Goal: Task Accomplishment & Management: Complete application form

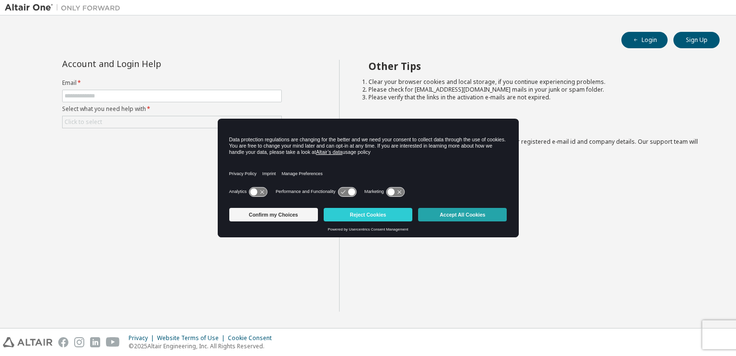
click at [464, 210] on button "Accept All Cookies" at bounding box center [462, 214] width 89 height 13
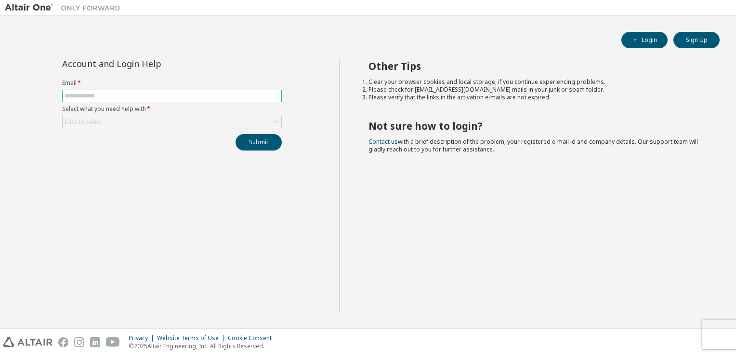
click at [192, 92] on input "text" at bounding box center [172, 96] width 215 height 8
type input "**********"
click at [190, 127] on div "Click to select" at bounding box center [172, 122] width 219 height 12
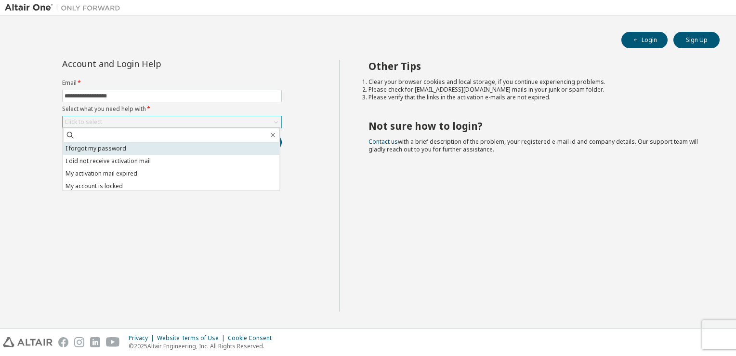
click at [135, 151] on li "I forgot my password" at bounding box center [171, 148] width 217 height 13
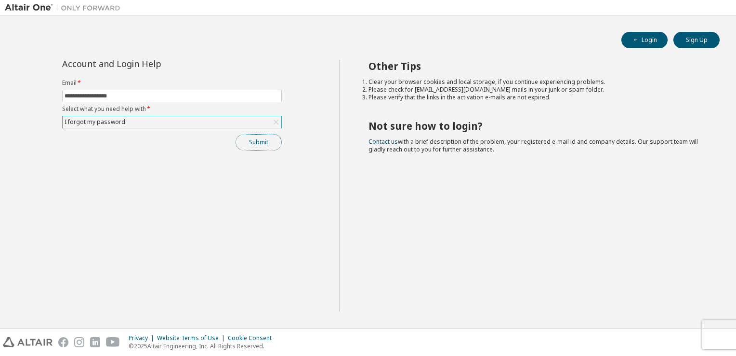
click at [263, 144] on button "Submit" at bounding box center [259, 142] width 46 height 16
click at [649, 45] on button "Login" at bounding box center [644, 40] width 46 height 16
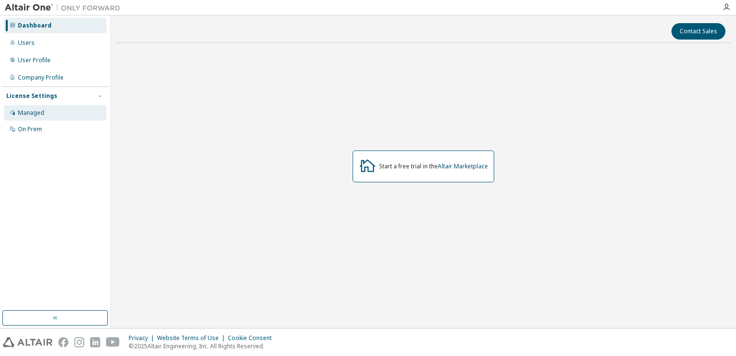
click at [27, 115] on div "Managed" at bounding box center [31, 113] width 26 height 8
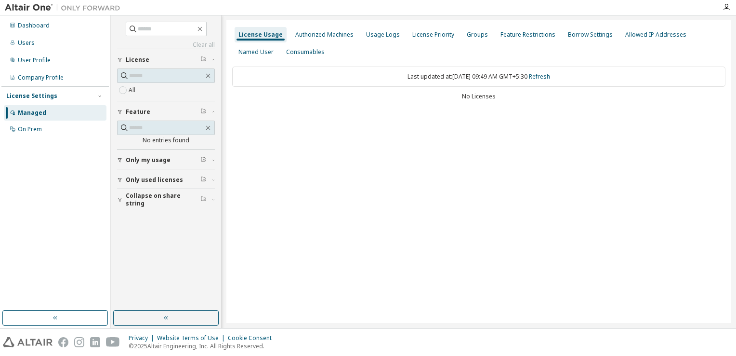
click at [169, 182] on span "Only used licenses" at bounding box center [154, 180] width 57 height 8
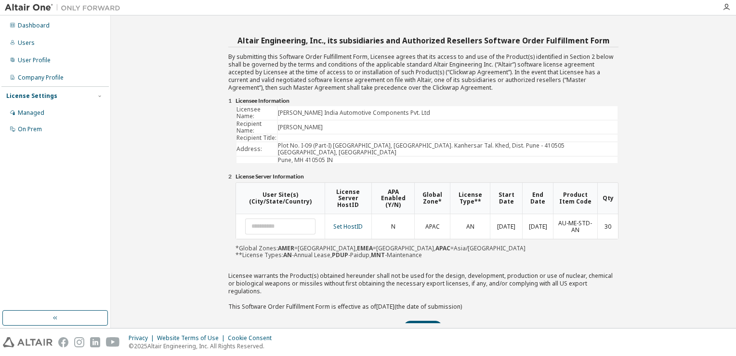
drag, startPoint x: 405, startPoint y: 278, endPoint x: 369, endPoint y: 279, distance: 35.7
click at [369, 279] on div "Altair Engineering, Inc., its subsidiaries and Authorized Resellers Software Or…" at bounding box center [423, 184] width 390 height 301
drag, startPoint x: 369, startPoint y: 279, endPoint x: 356, endPoint y: 293, distance: 19.4
click at [356, 318] on div "Submit" at bounding box center [423, 326] width 390 height 17
click at [281, 218] on input "text" at bounding box center [280, 226] width 70 height 16
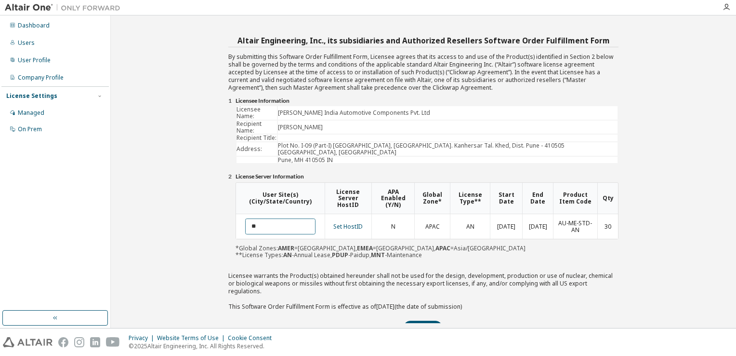
type input "*"
click at [318, 318] on div "Submit" at bounding box center [423, 326] width 390 height 17
drag, startPoint x: 335, startPoint y: 114, endPoint x: 299, endPoint y: 118, distance: 35.9
click at [299, 120] on td "Subhash Shinde" at bounding box center [448, 126] width 340 height 13
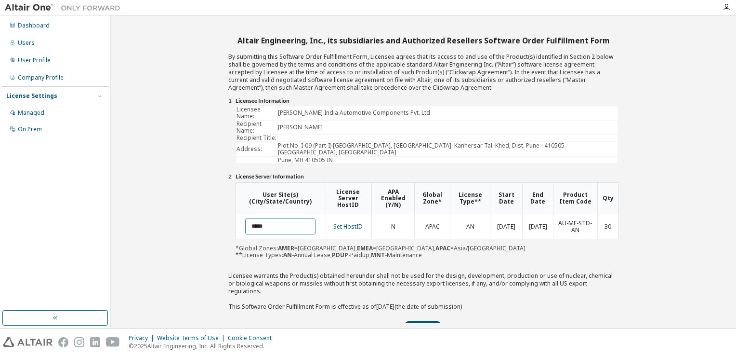
click at [276, 218] on input "*****" at bounding box center [280, 226] width 70 height 16
type input "*"
drag, startPoint x: 276, startPoint y: 207, endPoint x: 216, endPoint y: 205, distance: 59.8
click at [216, 205] on div "Altair Engineering, Inc., its subsidiaries and Authorized Resellers Software Or…" at bounding box center [424, 184] width 434 height 301
click at [294, 216] on td "**********" at bounding box center [282, 226] width 93 height 25
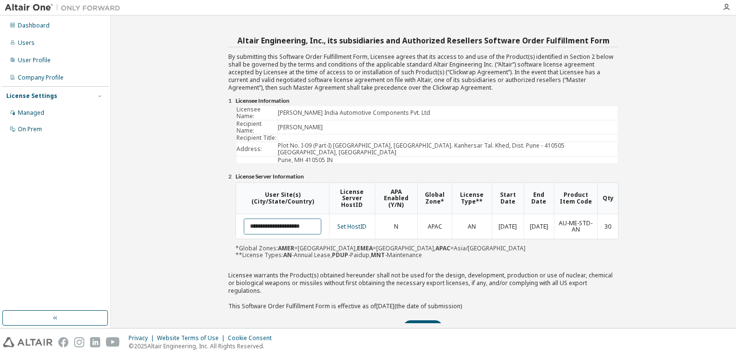
click at [299, 218] on input "**********" at bounding box center [283, 225] width 78 height 15
click at [301, 218] on input "**********" at bounding box center [283, 225] width 78 height 15
type input "**********"
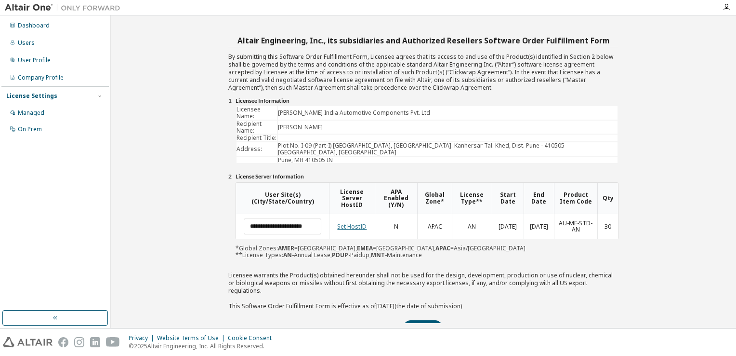
click at [360, 222] on link "Set HostID" at bounding box center [351, 226] width 29 height 8
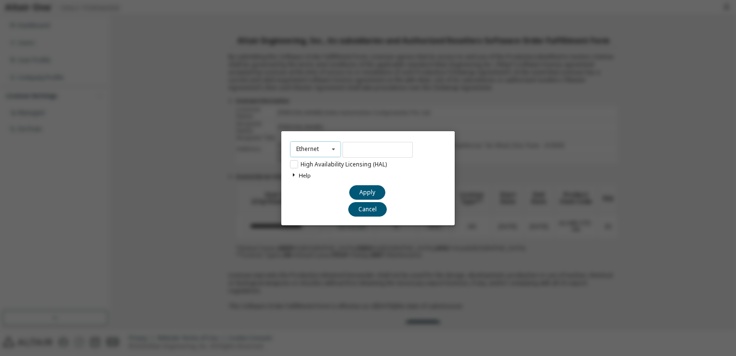
click at [337, 155] on icon at bounding box center [334, 149] width 12 height 15
click at [432, 180] on div "Help" at bounding box center [368, 176] width 156 height 14
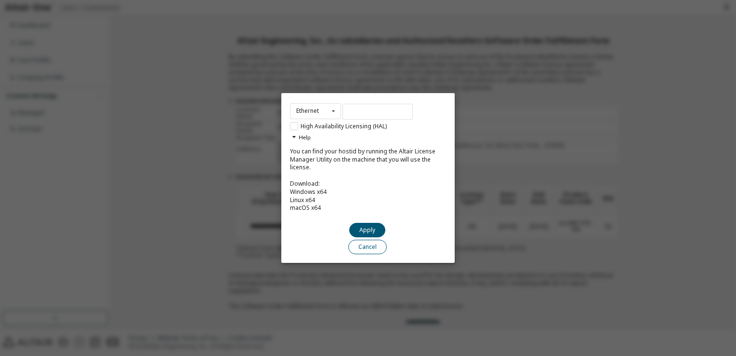
click at [366, 250] on button "Cancel" at bounding box center [367, 246] width 39 height 14
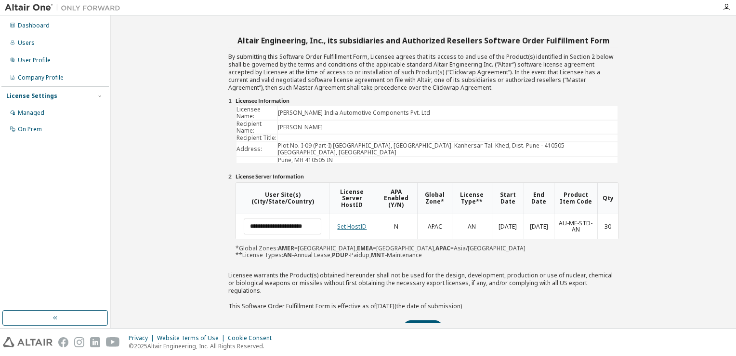
click at [356, 222] on link "Set HostID" at bounding box center [351, 226] width 29 height 8
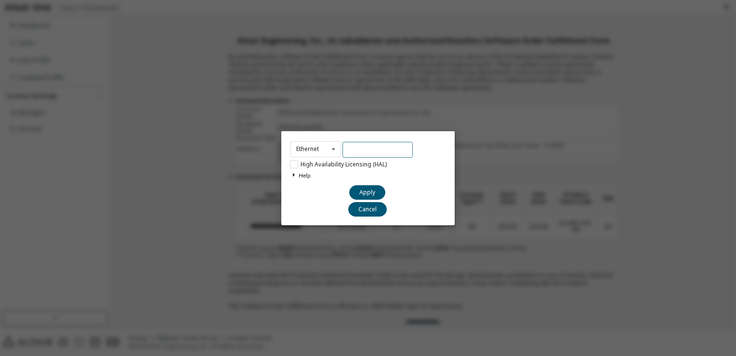
click at [353, 144] on input "text" at bounding box center [378, 150] width 70 height 16
paste input "**********"
type input "**********"
click at [424, 178] on div "Help" at bounding box center [368, 176] width 156 height 14
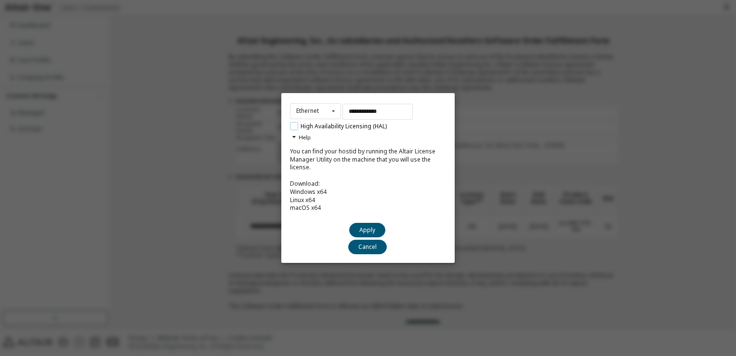
click at [295, 126] on label "High Availability Licensing (HAL)" at bounding box center [338, 126] width 97 height 8
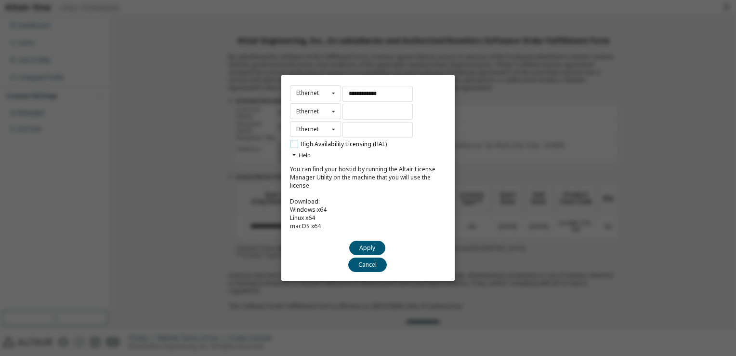
click at [292, 145] on label "High Availability Licensing (HAL)" at bounding box center [338, 144] width 97 height 8
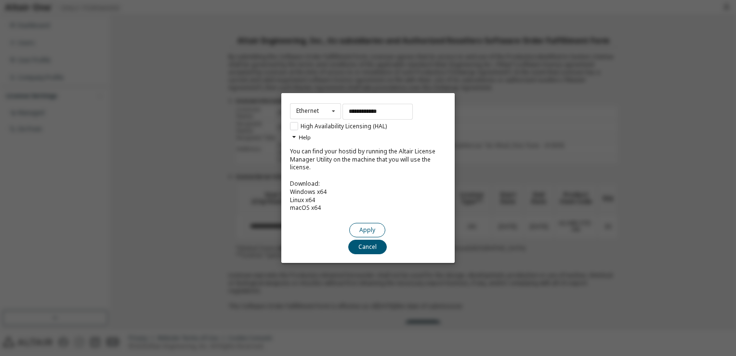
click at [357, 230] on button "Apply" at bounding box center [367, 230] width 36 height 14
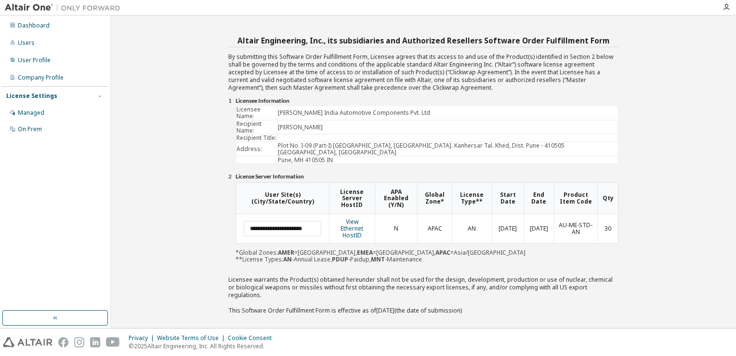
click at [426, 324] on button "Submit" at bounding box center [423, 331] width 40 height 14
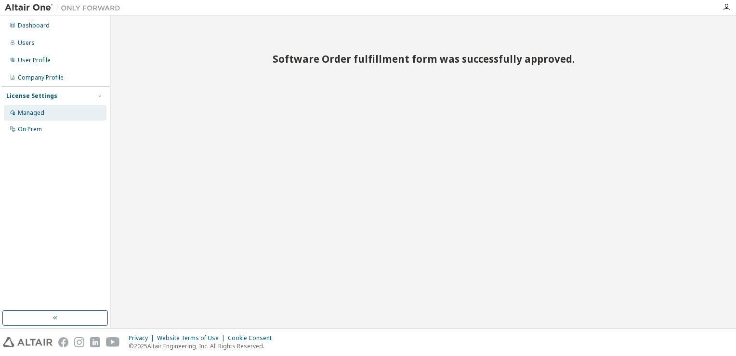
click at [34, 113] on div "Managed" at bounding box center [31, 113] width 26 height 8
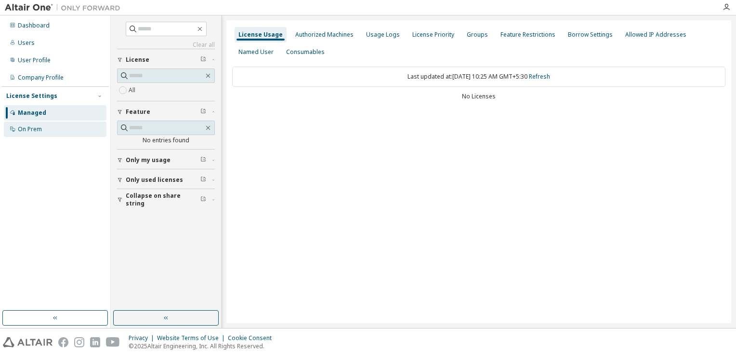
click at [31, 131] on div "On Prem" at bounding box center [30, 129] width 24 height 8
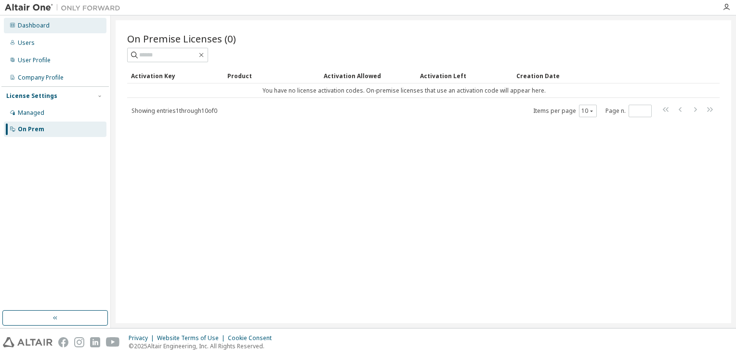
click at [42, 30] on div "Dashboard" at bounding box center [55, 25] width 103 height 15
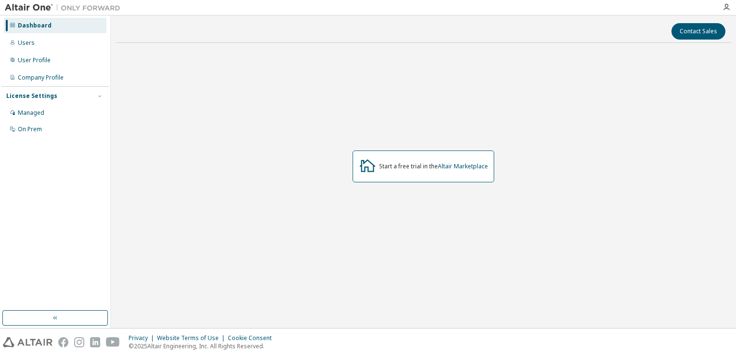
click at [72, 203] on div "Dashboard Users User Profile Company Profile License Settings Managed On Prem" at bounding box center [54, 163] width 107 height 292
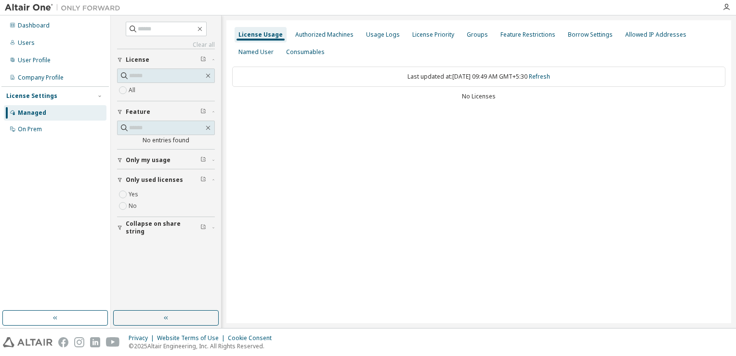
click at [70, 201] on div "Dashboard Users User Profile Company Profile License Settings Managed On Prem" at bounding box center [54, 163] width 107 height 292
click at [40, 26] on div "Dashboard" at bounding box center [34, 26] width 32 height 8
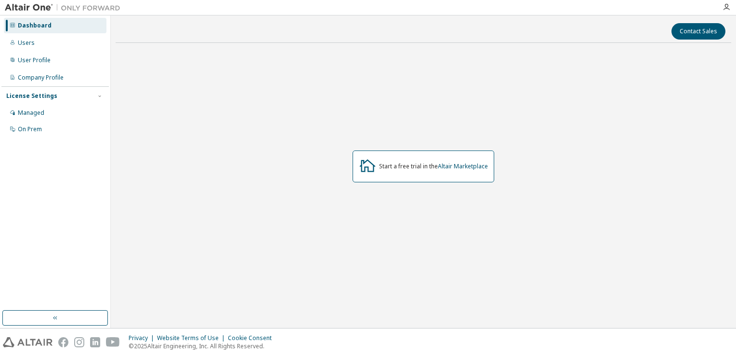
click at [78, 184] on div "Dashboard Users User Profile Company Profile License Settings Managed On Prem" at bounding box center [54, 163] width 107 height 292
click at [42, 49] on div "Users" at bounding box center [55, 42] width 103 height 15
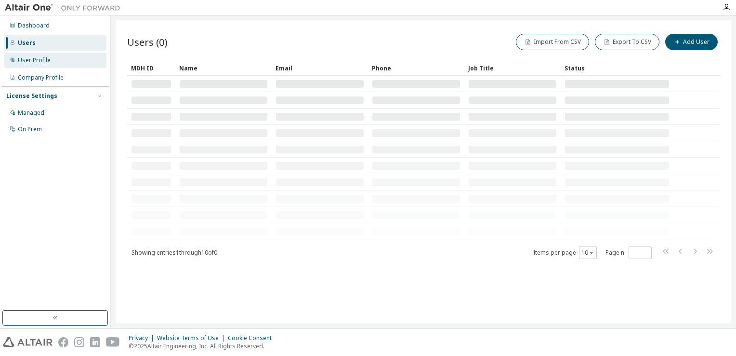
click at [37, 58] on div "User Profile" at bounding box center [34, 60] width 33 height 8
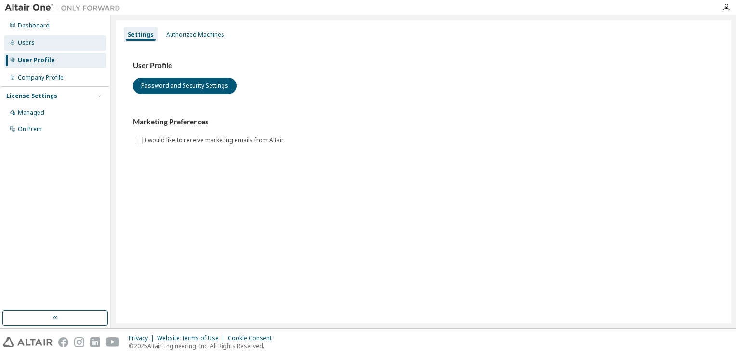
click at [33, 47] on div "Users" at bounding box center [55, 42] width 103 height 15
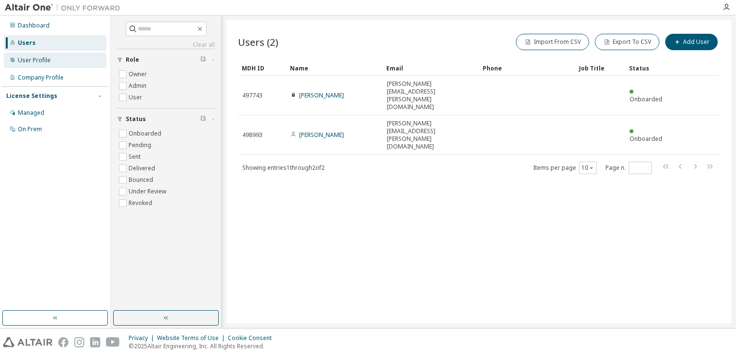
click at [33, 60] on div "User Profile" at bounding box center [34, 60] width 33 height 8
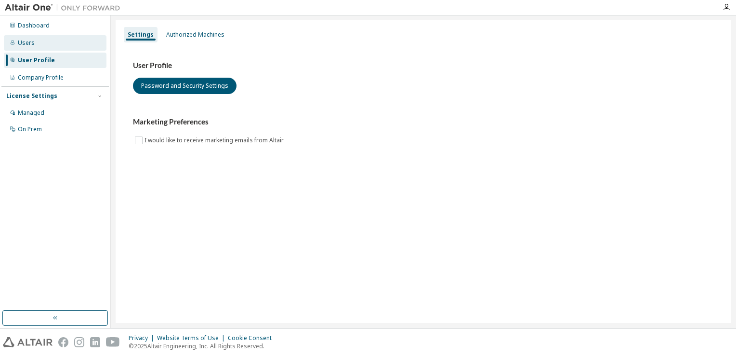
click at [26, 43] on div "Users" at bounding box center [26, 43] width 17 height 8
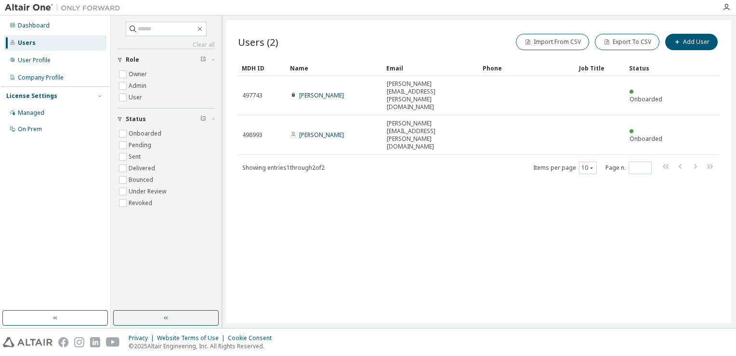
click at [322, 150] on div "Users (2) Import From CSV Export To CSV Add User Clear Load Save Save As Field …" at bounding box center [478, 171] width 505 height 303
click at [519, 223] on div "Users (2) Import From CSV Export To CSV Add User Clear Load Save Save As Field …" at bounding box center [478, 171] width 505 height 303
click at [495, 187] on div "Users (2) Import From CSV Export To CSV Add User Clear Load Save Save As Field …" at bounding box center [478, 171] width 505 height 303
click at [67, 154] on div "Dashboard Users User Profile Company Profile License Settings Managed On Prem" at bounding box center [54, 163] width 107 height 292
click at [355, 37] on div "Users (2) Import From CSV Export To CSV Add User" at bounding box center [479, 42] width 482 height 20
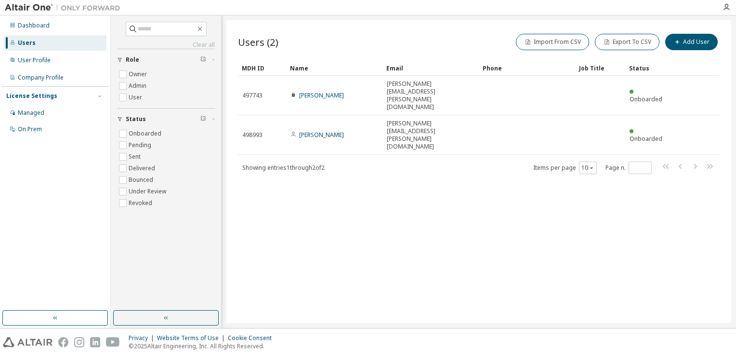
click at [60, 153] on div "Dashboard Users User Profile Company Profile License Settings Managed On Prem" at bounding box center [54, 163] width 107 height 292
click at [450, 207] on div "Users (2) Import From CSV Export To CSV Add User Clear Load Save Save As Field …" at bounding box center [478, 171] width 505 height 303
click at [727, 8] on icon "button" at bounding box center [727, 7] width 8 height 8
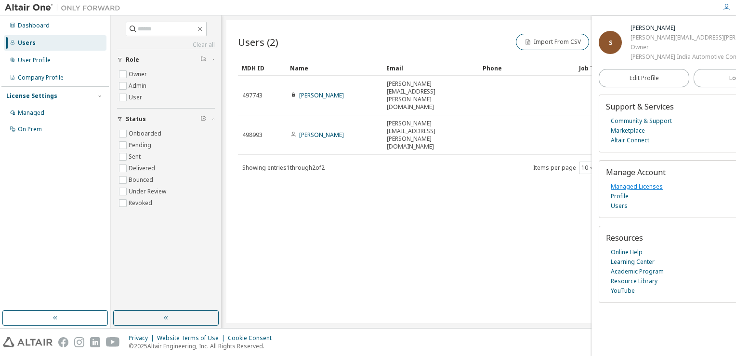
click at [638, 191] on link "Managed Licenses" at bounding box center [637, 187] width 52 height 10
click at [467, 233] on div "Users (2) Import From CSV Export To CSV Add User Clear Load Save Save As Field …" at bounding box center [478, 171] width 505 height 303
click at [204, 31] on icon "button" at bounding box center [200, 29] width 8 height 8
click at [202, 29] on icon "button" at bounding box center [200, 29] width 4 height 4
click at [383, 211] on div "Users (2) Import From CSV Export To CSV Add User Clear Load Save Save As Field …" at bounding box center [478, 171] width 505 height 303
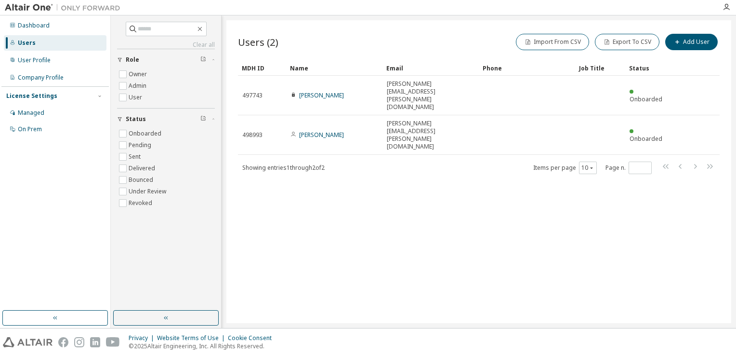
click at [303, 340] on div "Privacy Website Terms of Use Cookie Consent © 2025 Altair Engineering, Inc. All…" at bounding box center [368, 341] width 736 height 27
click at [202, 28] on icon "button" at bounding box center [200, 29] width 4 height 4
click at [339, 197] on div "Users (2) Import From CSV Export To CSV Add User Clear Load Save Save As Field …" at bounding box center [478, 171] width 505 height 303
click at [58, 184] on div "Dashboard Users User Profile Company Profile License Settings Managed On Prem" at bounding box center [54, 163] width 107 height 292
click at [36, 74] on div "Company Profile" at bounding box center [41, 78] width 46 height 8
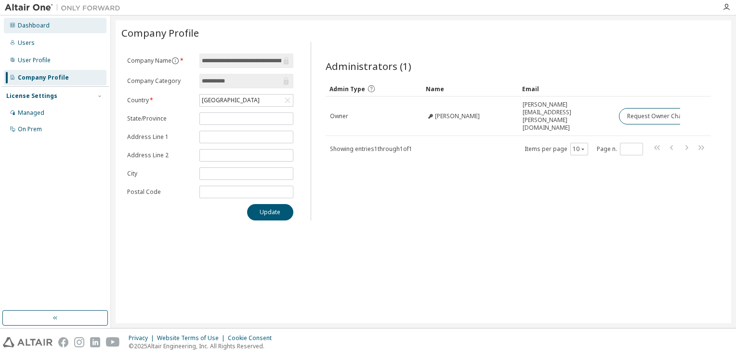
click at [35, 28] on div "Dashboard" at bounding box center [34, 26] width 32 height 8
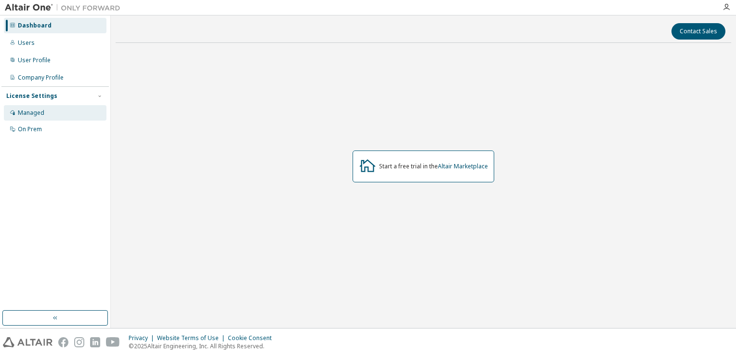
click at [36, 116] on div "Managed" at bounding box center [31, 113] width 26 height 8
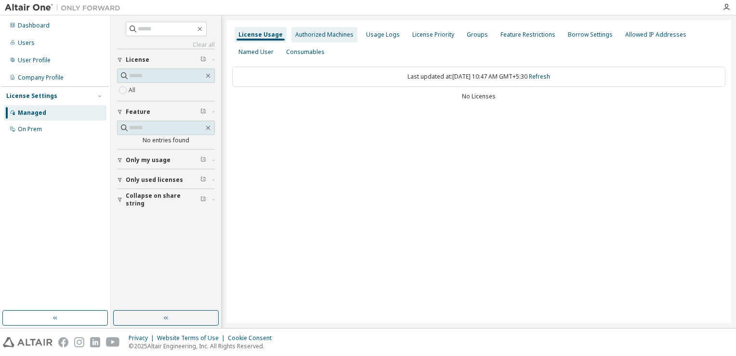
click at [316, 33] on div "Authorized Machines" at bounding box center [324, 35] width 58 height 8
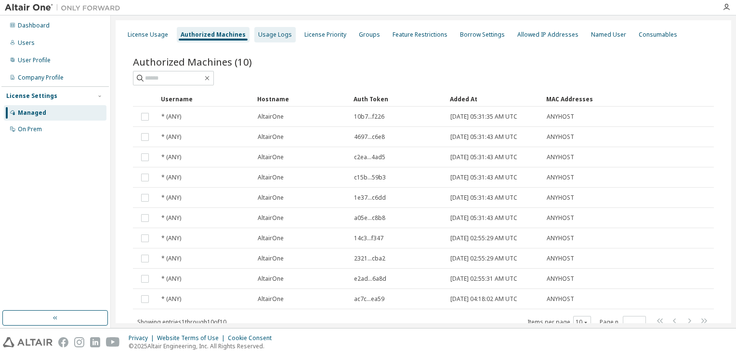
click at [258, 32] on div "Usage Logs" at bounding box center [275, 35] width 34 height 8
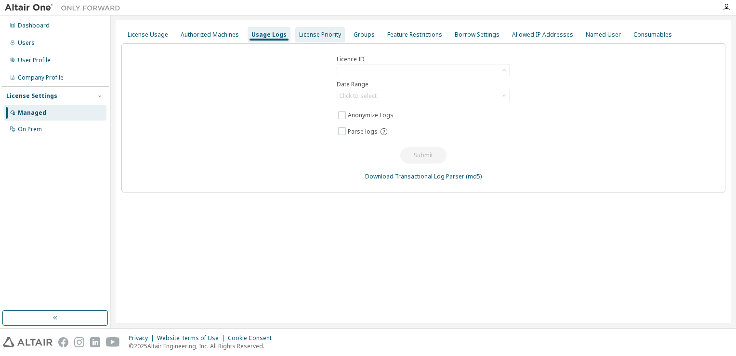
click at [311, 36] on div "License Priority" at bounding box center [320, 35] width 42 height 8
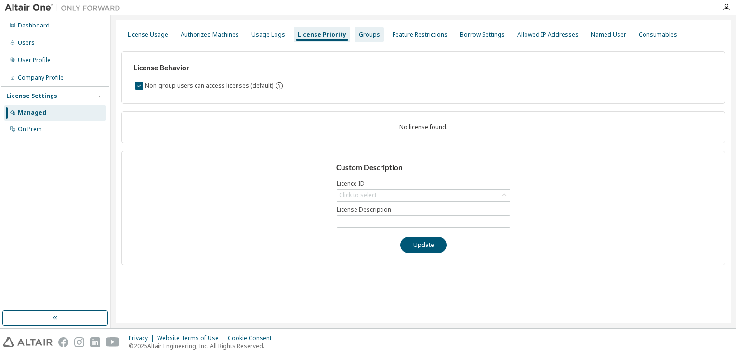
click at [368, 37] on div "Groups" at bounding box center [369, 35] width 21 height 8
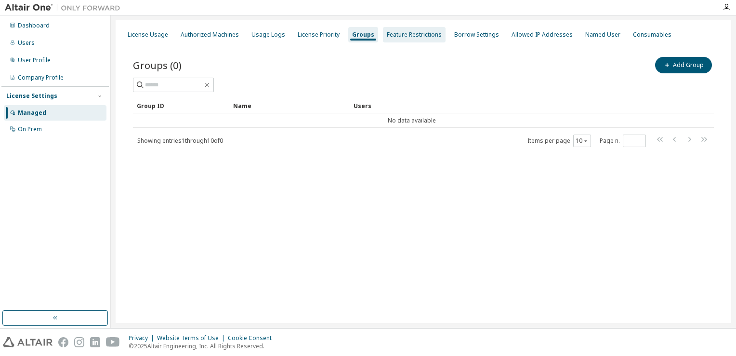
click at [423, 33] on div "Feature Restrictions" at bounding box center [414, 35] width 55 height 8
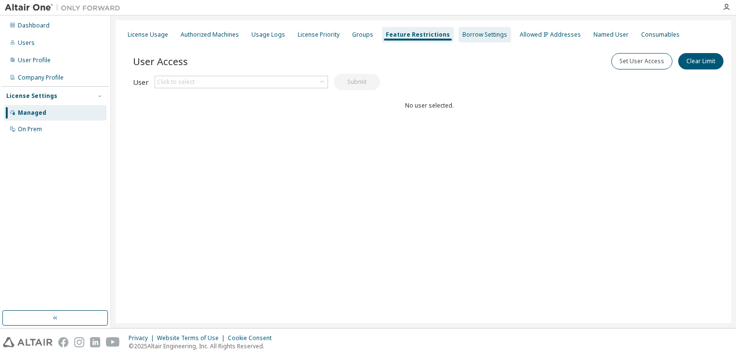
click at [473, 40] on div "Borrow Settings" at bounding box center [485, 34] width 53 height 15
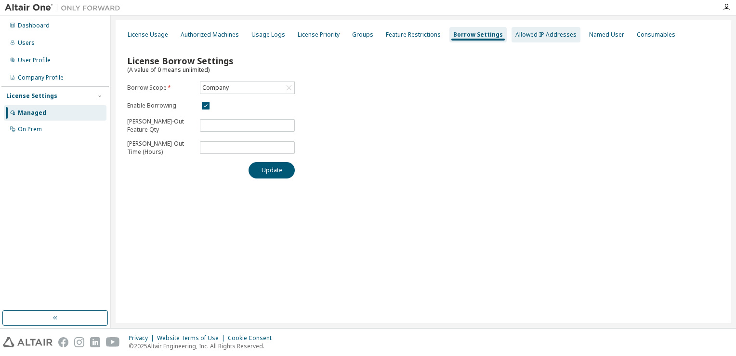
click at [534, 34] on div "Allowed IP Addresses" at bounding box center [545, 35] width 61 height 8
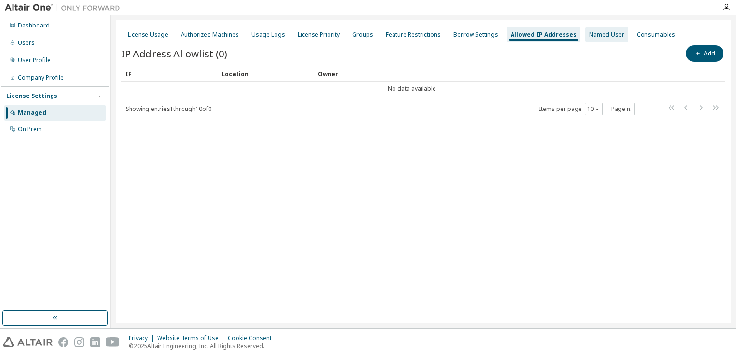
click at [589, 38] on div "Named User" at bounding box center [606, 35] width 35 height 8
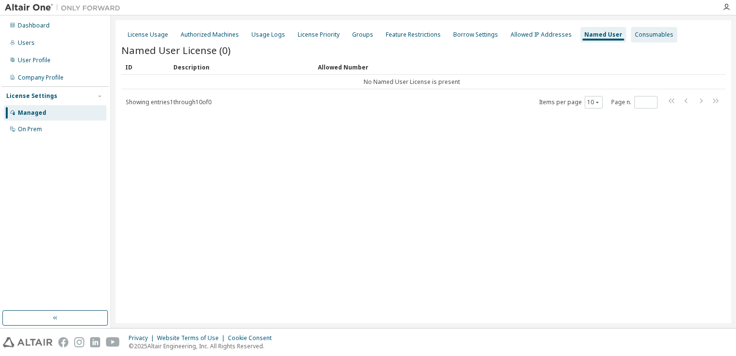
click at [631, 39] on div "Consumables" at bounding box center [654, 34] width 46 height 15
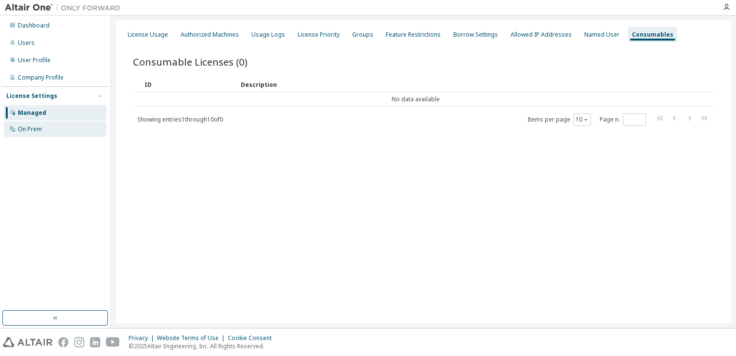
click at [13, 126] on icon at bounding box center [13, 129] width 6 height 6
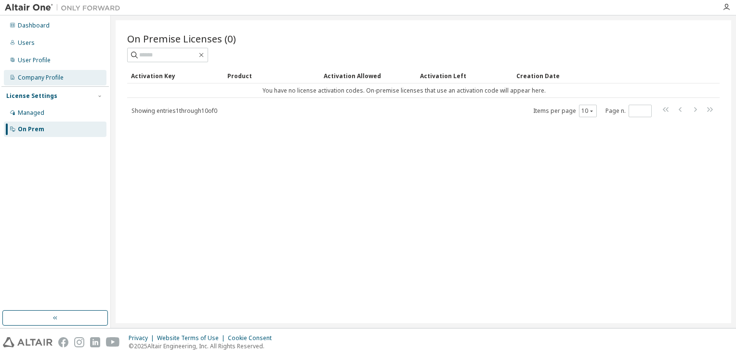
click at [44, 82] on div "Company Profile" at bounding box center [55, 77] width 103 height 15
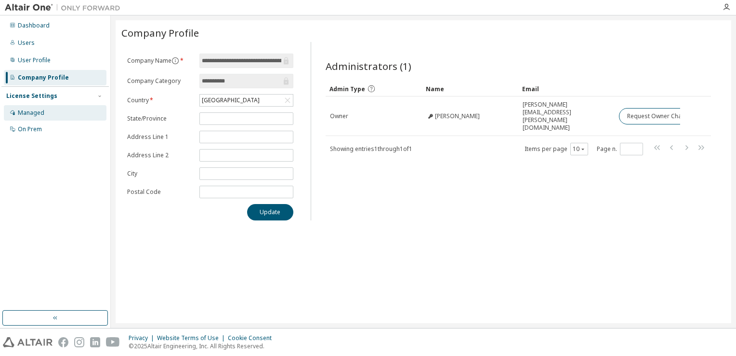
click at [36, 111] on div "Managed" at bounding box center [31, 113] width 26 height 8
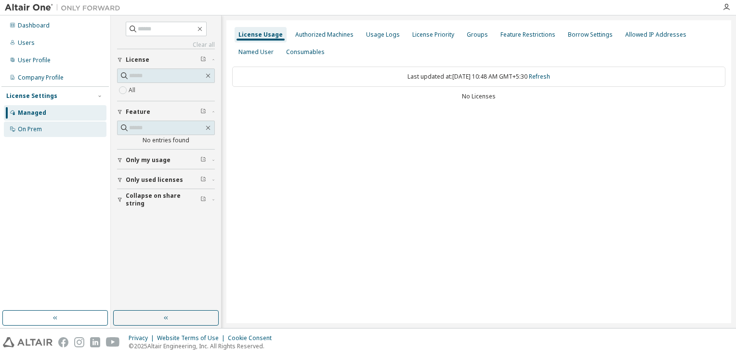
click at [31, 134] on div "On Prem" at bounding box center [55, 128] width 103 height 15
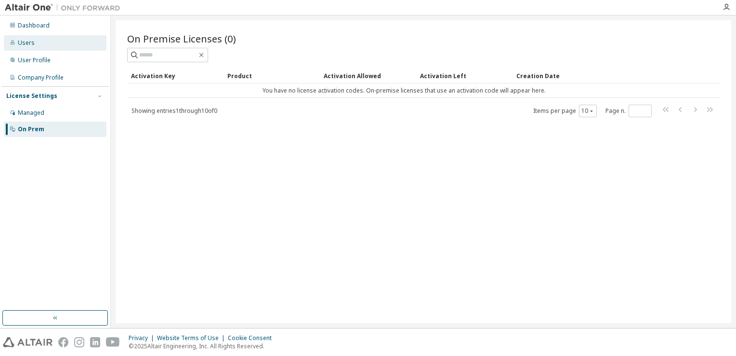
click at [22, 44] on div "Users" at bounding box center [26, 43] width 17 height 8
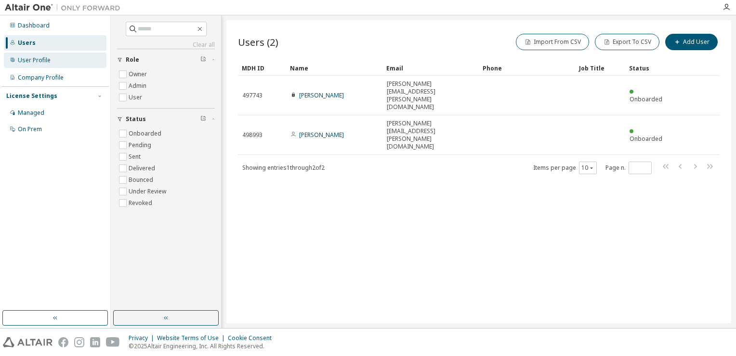
click at [37, 66] on div "User Profile" at bounding box center [55, 60] width 103 height 15
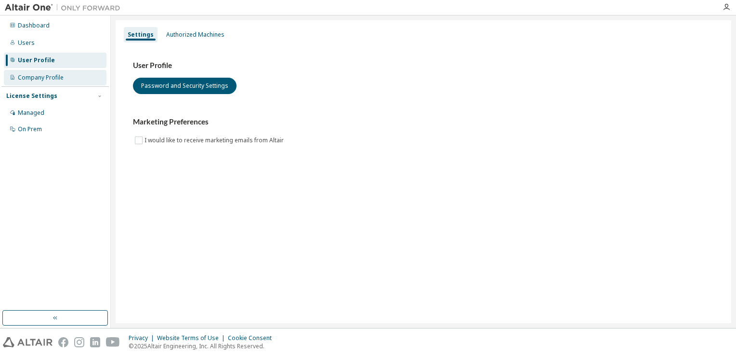
click at [38, 76] on div "Company Profile" at bounding box center [41, 78] width 46 height 8
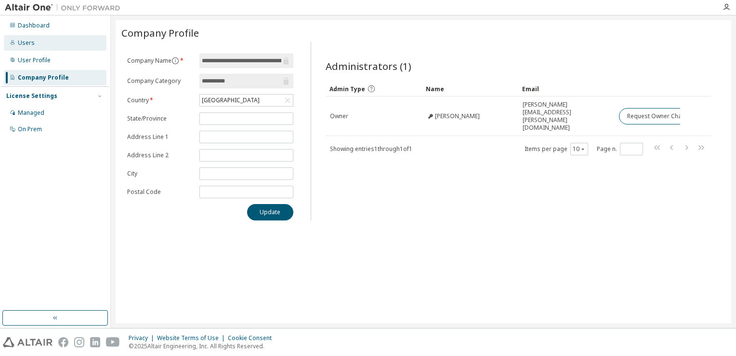
click at [26, 39] on div "Users" at bounding box center [26, 43] width 17 height 8
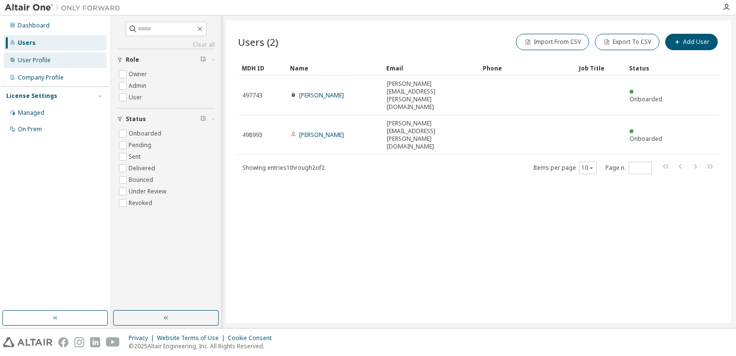
click at [17, 62] on div "User Profile" at bounding box center [55, 60] width 103 height 15
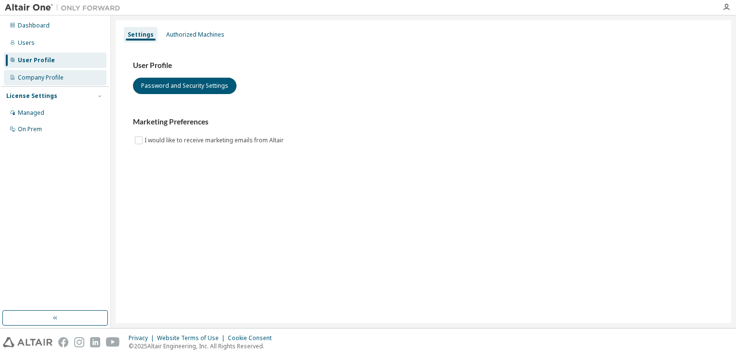
click at [29, 76] on div "Company Profile" at bounding box center [41, 78] width 46 height 8
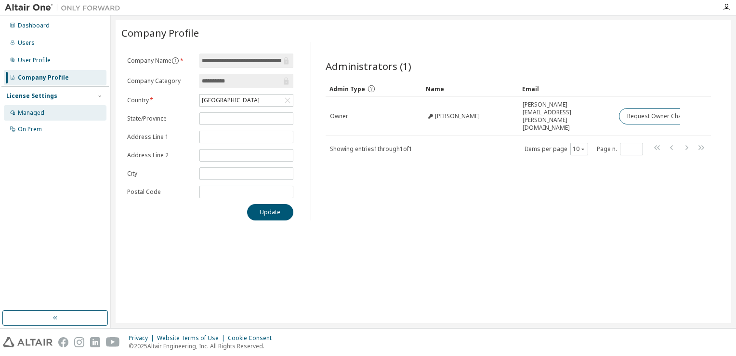
click at [30, 115] on div "Managed" at bounding box center [31, 113] width 26 height 8
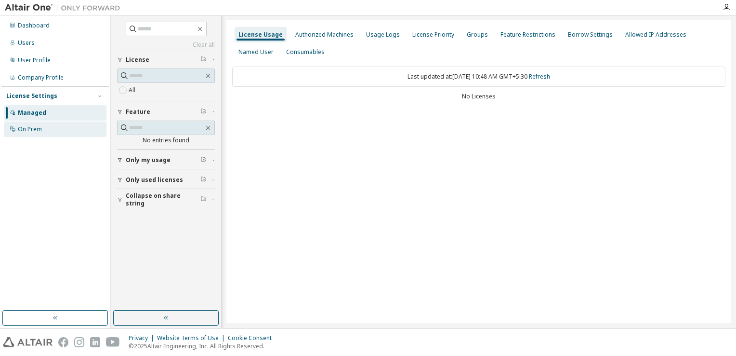
click at [30, 132] on div "On Prem" at bounding box center [30, 129] width 24 height 8
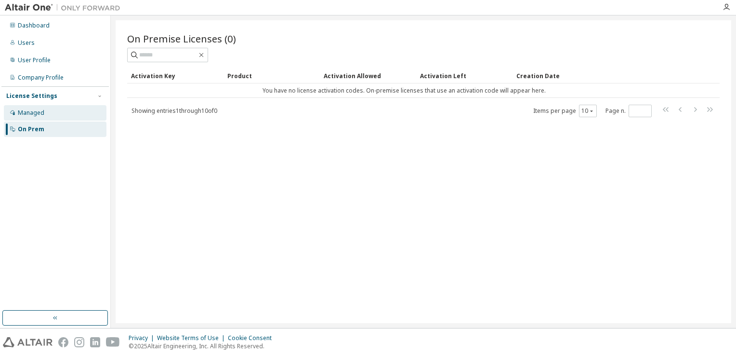
click at [32, 116] on div "Managed" at bounding box center [31, 113] width 26 height 8
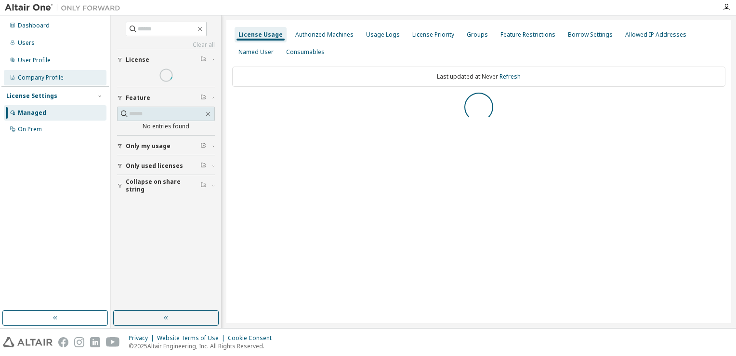
click at [42, 79] on div "Company Profile" at bounding box center [41, 78] width 46 height 8
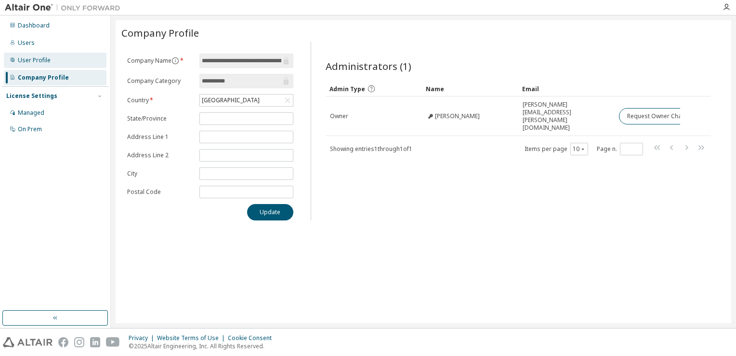
click at [24, 60] on div "User Profile" at bounding box center [34, 60] width 33 height 8
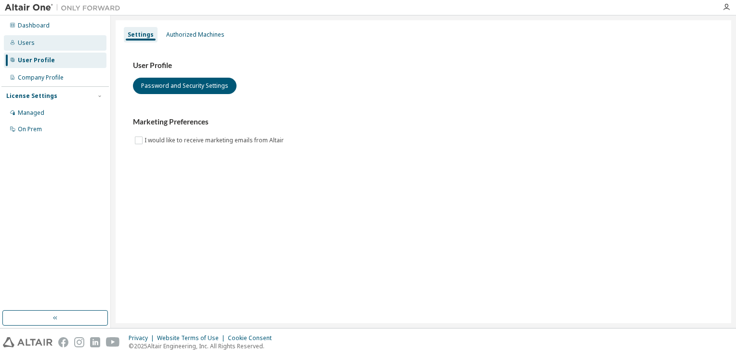
click at [25, 46] on div "Users" at bounding box center [26, 43] width 17 height 8
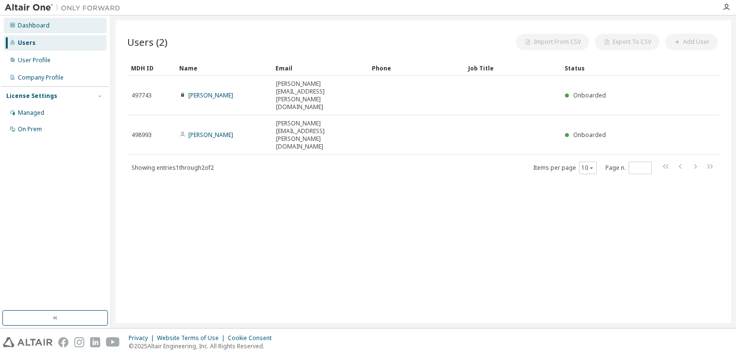
click at [30, 25] on div "Dashboard" at bounding box center [34, 26] width 32 height 8
